Goal: Find contact information: Find contact information

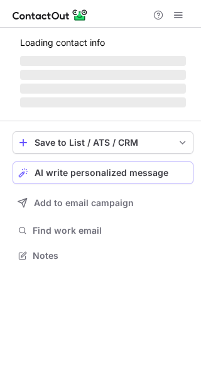
scroll to position [243, 201]
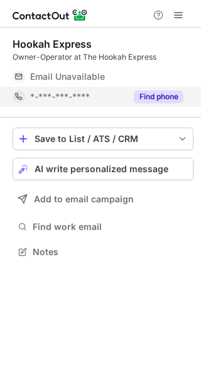
click at [151, 99] on button "Find phone" at bounding box center [159, 97] width 50 height 13
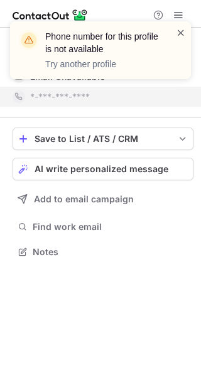
click at [183, 30] on span at bounding box center [181, 32] width 10 height 13
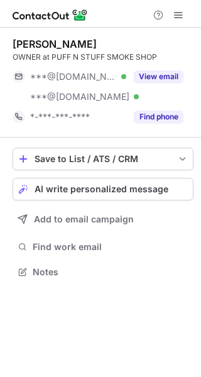
scroll to position [263, 201]
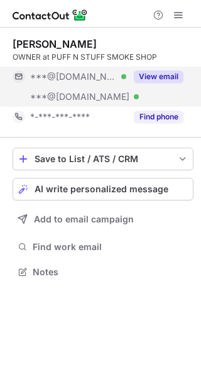
click at [161, 82] on button "View email" at bounding box center [159, 76] width 50 height 13
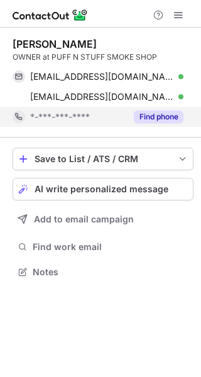
click at [160, 114] on button "Find phone" at bounding box center [159, 117] width 50 height 13
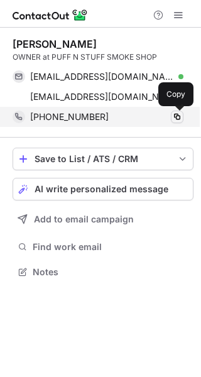
click at [177, 118] on span at bounding box center [177, 117] width 10 height 10
